Goal: Transaction & Acquisition: Download file/media

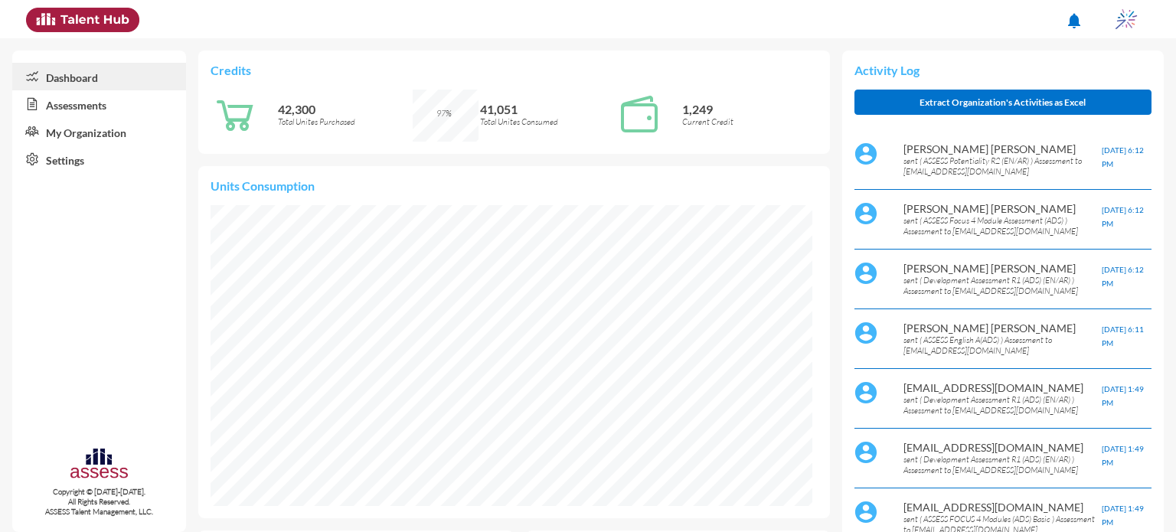
scroll to position [138, 276]
click at [113, 109] on link "Assessments" at bounding box center [99, 104] width 174 height 28
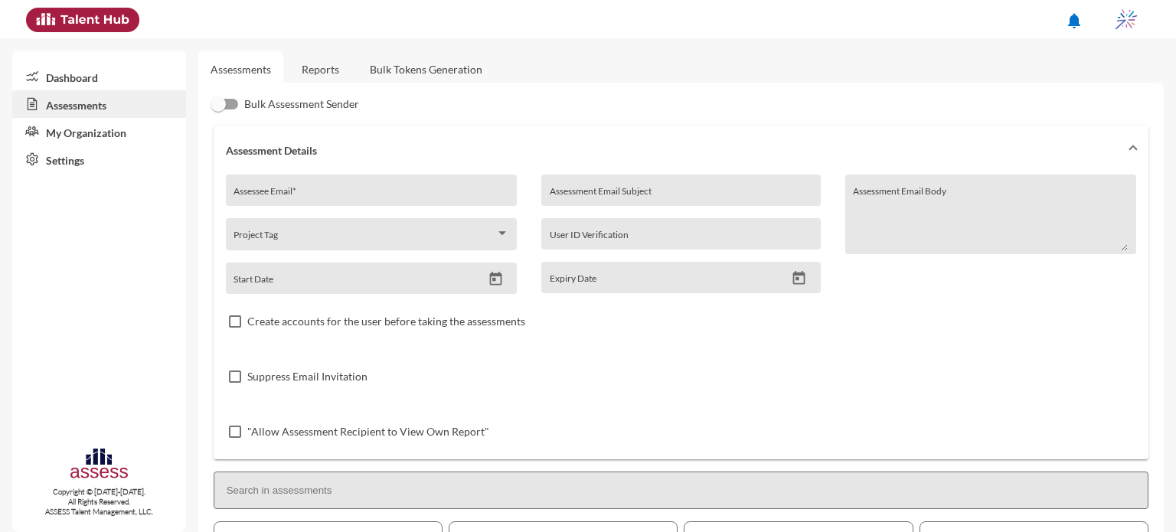
click at [327, 188] on div "Assessee Email *" at bounding box center [371, 194] width 275 height 23
click at [312, 64] on link "Reports" at bounding box center [320, 70] width 62 height 38
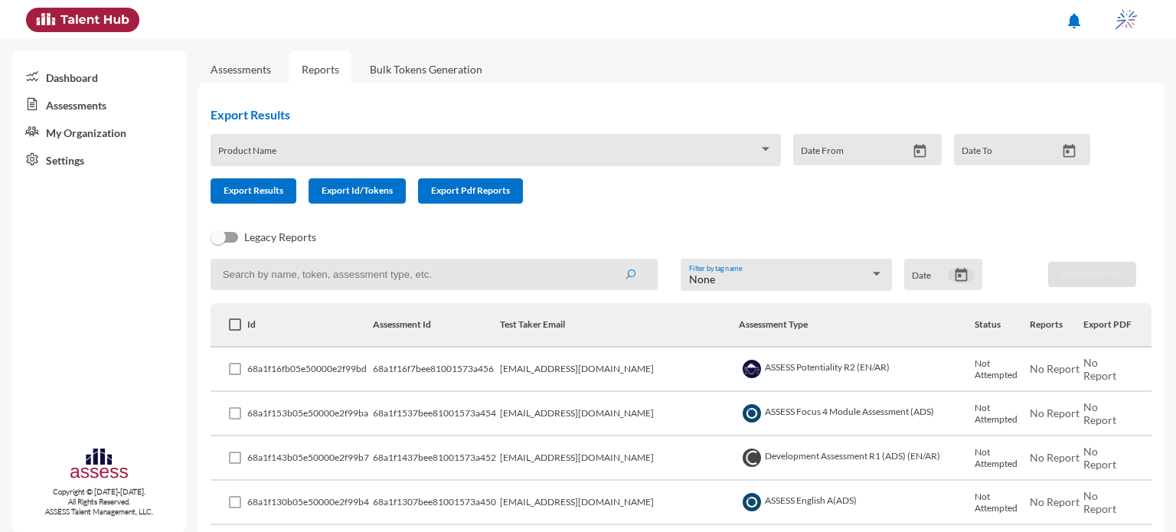
click at [959, 276] on icon "Open calendar" at bounding box center [961, 275] width 16 height 16
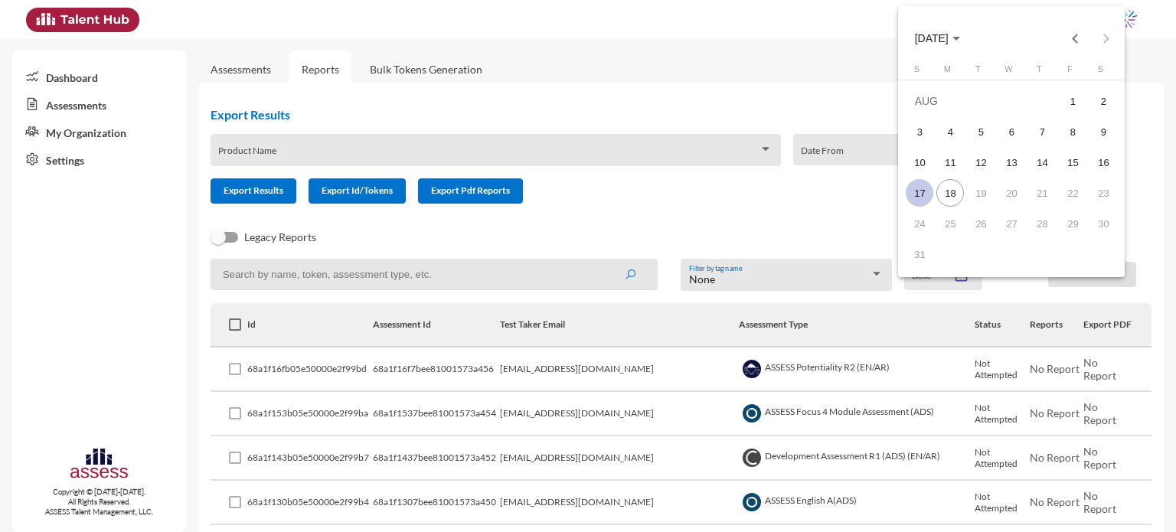
click at [920, 186] on div "17" at bounding box center [920, 193] width 28 height 28
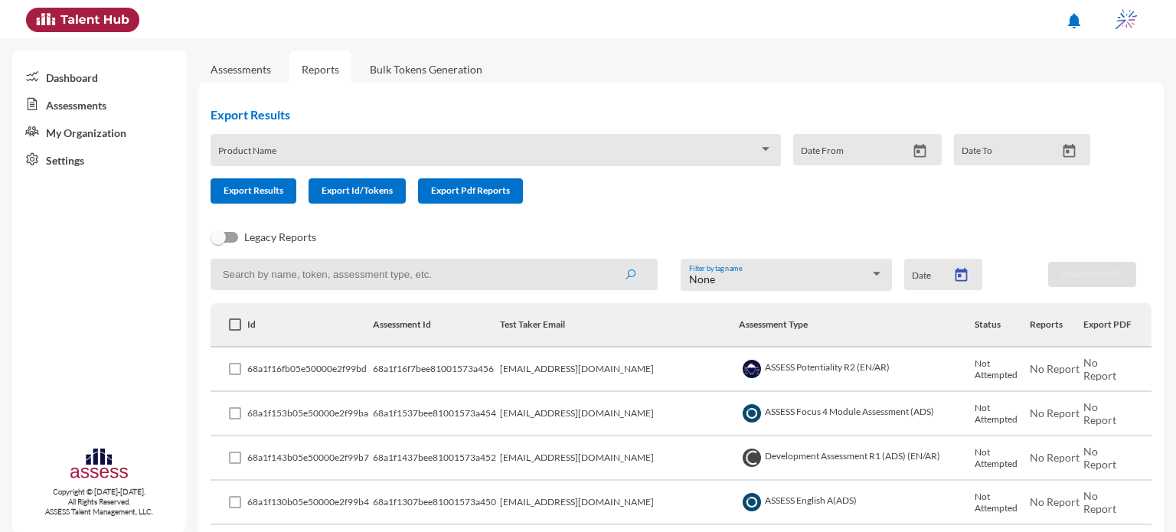
type input "[DATE]"
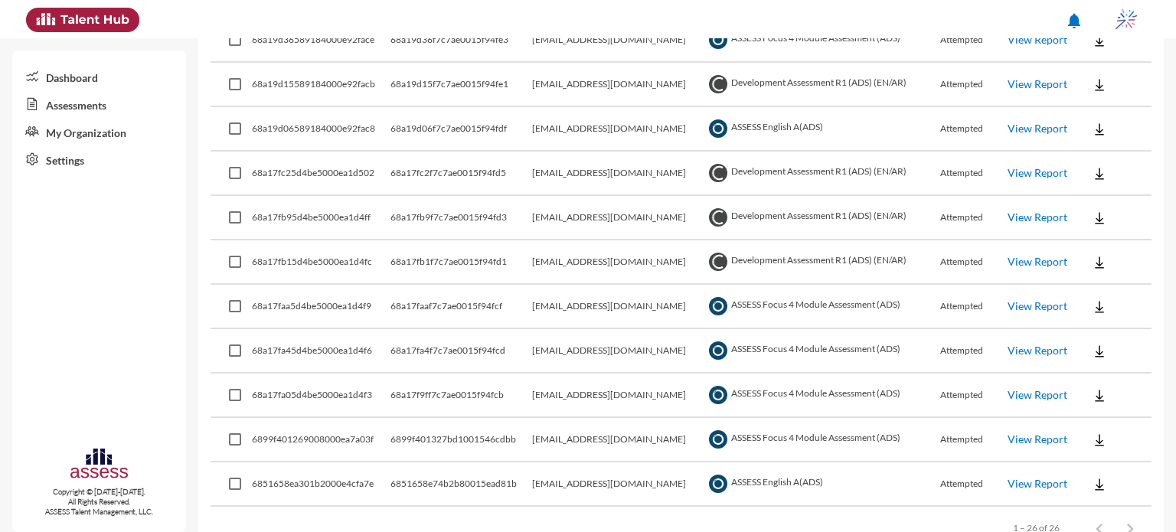
scroll to position [1008, 0]
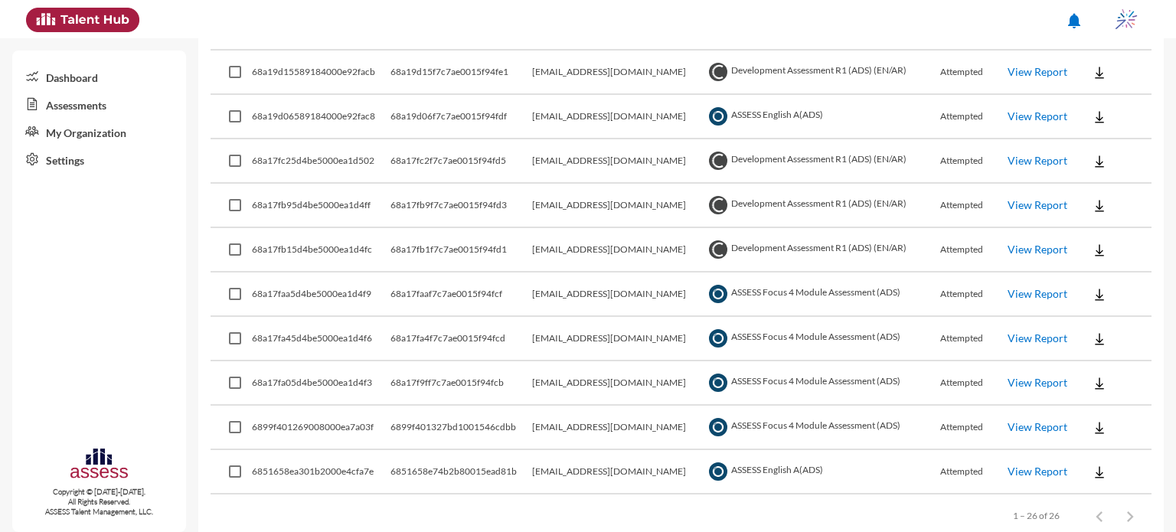
click at [1047, 377] on link "View Report" at bounding box center [1038, 382] width 60 height 13
click at [1100, 381] on img at bounding box center [1099, 383] width 15 height 15
click at [1109, 405] on button "EN" at bounding box center [1113, 405] width 86 height 29
click at [1098, 332] on img at bounding box center [1099, 339] width 15 height 15
click at [1093, 371] on button "EN" at bounding box center [1113, 361] width 86 height 29
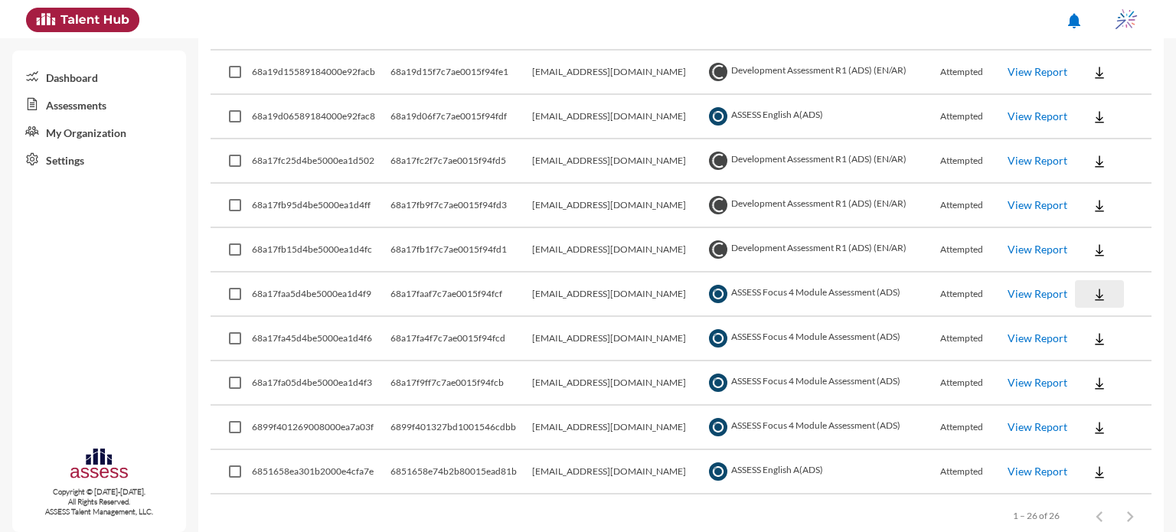
click at [1099, 287] on img at bounding box center [1099, 294] width 15 height 15
click at [1112, 312] on button "EN" at bounding box center [1113, 317] width 86 height 29
click at [1099, 245] on img at bounding box center [1099, 250] width 15 height 15
click at [1101, 323] on button "Personality / EN" at bounding box center [1123, 331] width 106 height 29
click at [1086, 204] on button at bounding box center [1099, 205] width 49 height 28
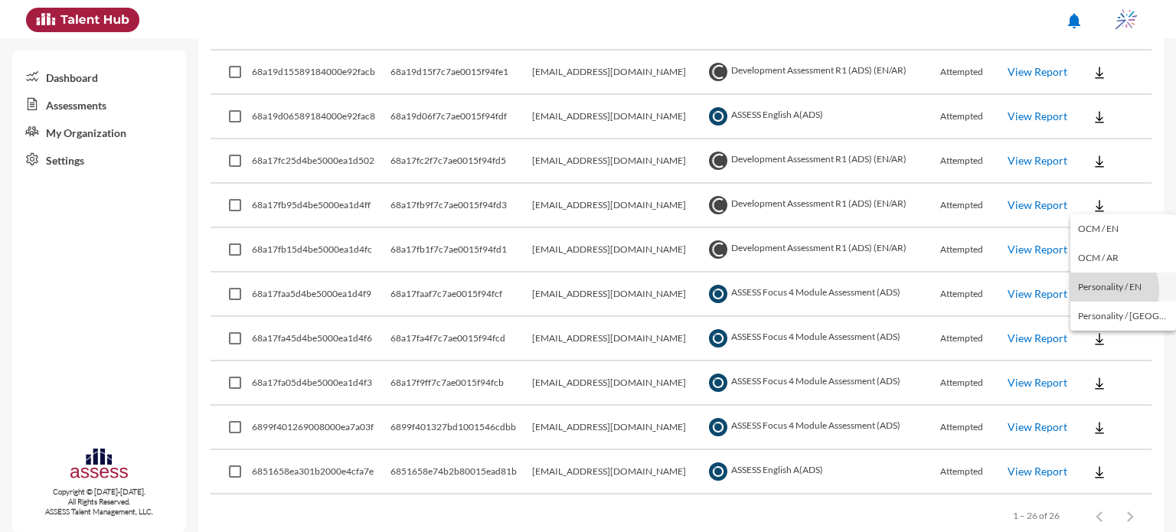
click at [1099, 290] on button "Personality / EN" at bounding box center [1123, 287] width 106 height 29
click at [1095, 164] on img at bounding box center [1099, 161] width 15 height 15
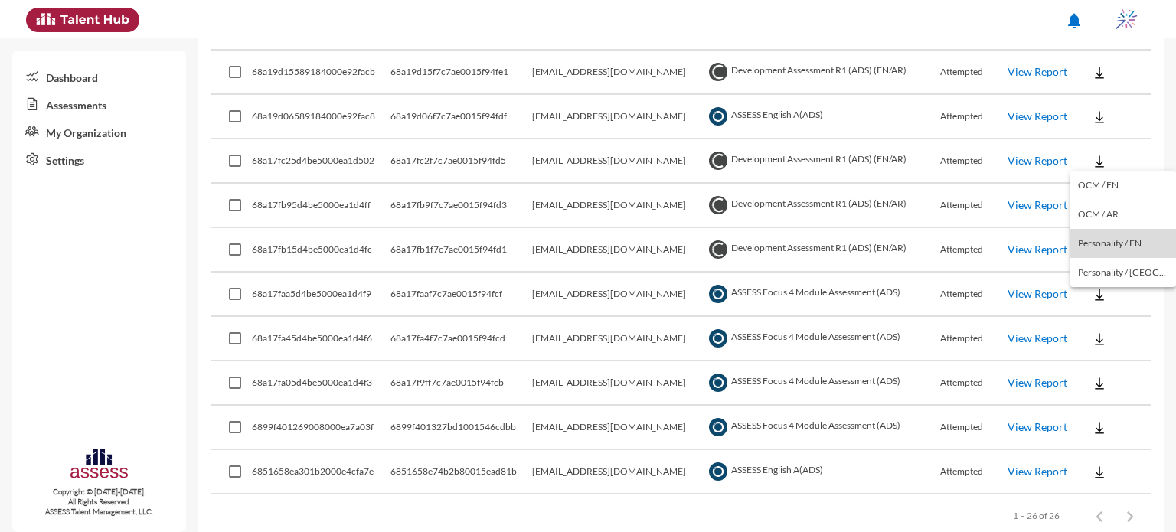
click at [1124, 242] on button "Personality / EN" at bounding box center [1123, 243] width 106 height 29
